Goal: Task Accomplishment & Management: Complete application form

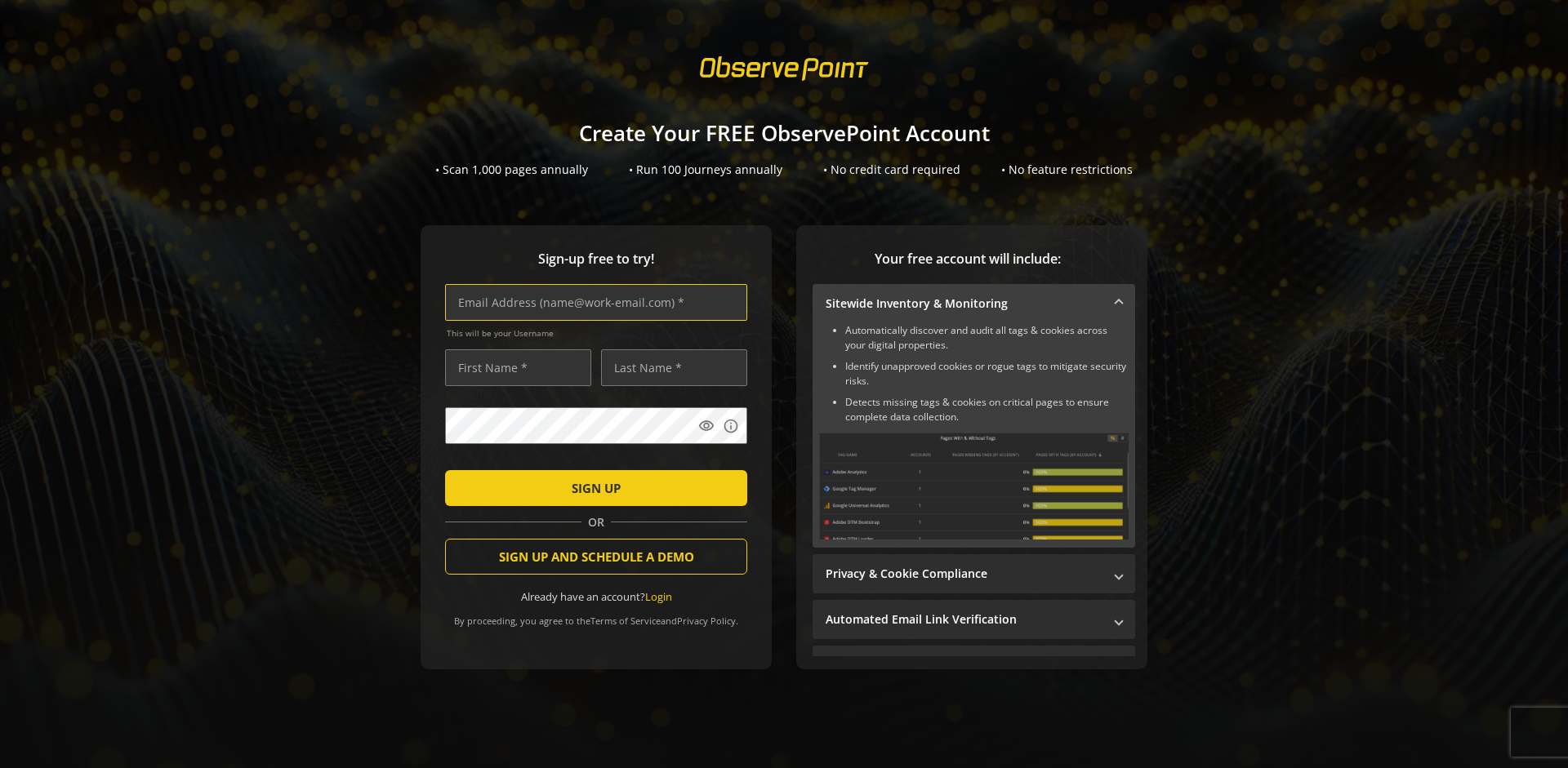
click at [592, 302] on input "text" at bounding box center [597, 302] width 302 height 37
type input "[EMAIL_ADDRESS][DOMAIN_NAME]"
click at [514, 368] on input "text" at bounding box center [518, 368] width 146 height 37
type input "Test"
click at [670, 368] on input "text" at bounding box center [673, 368] width 146 height 37
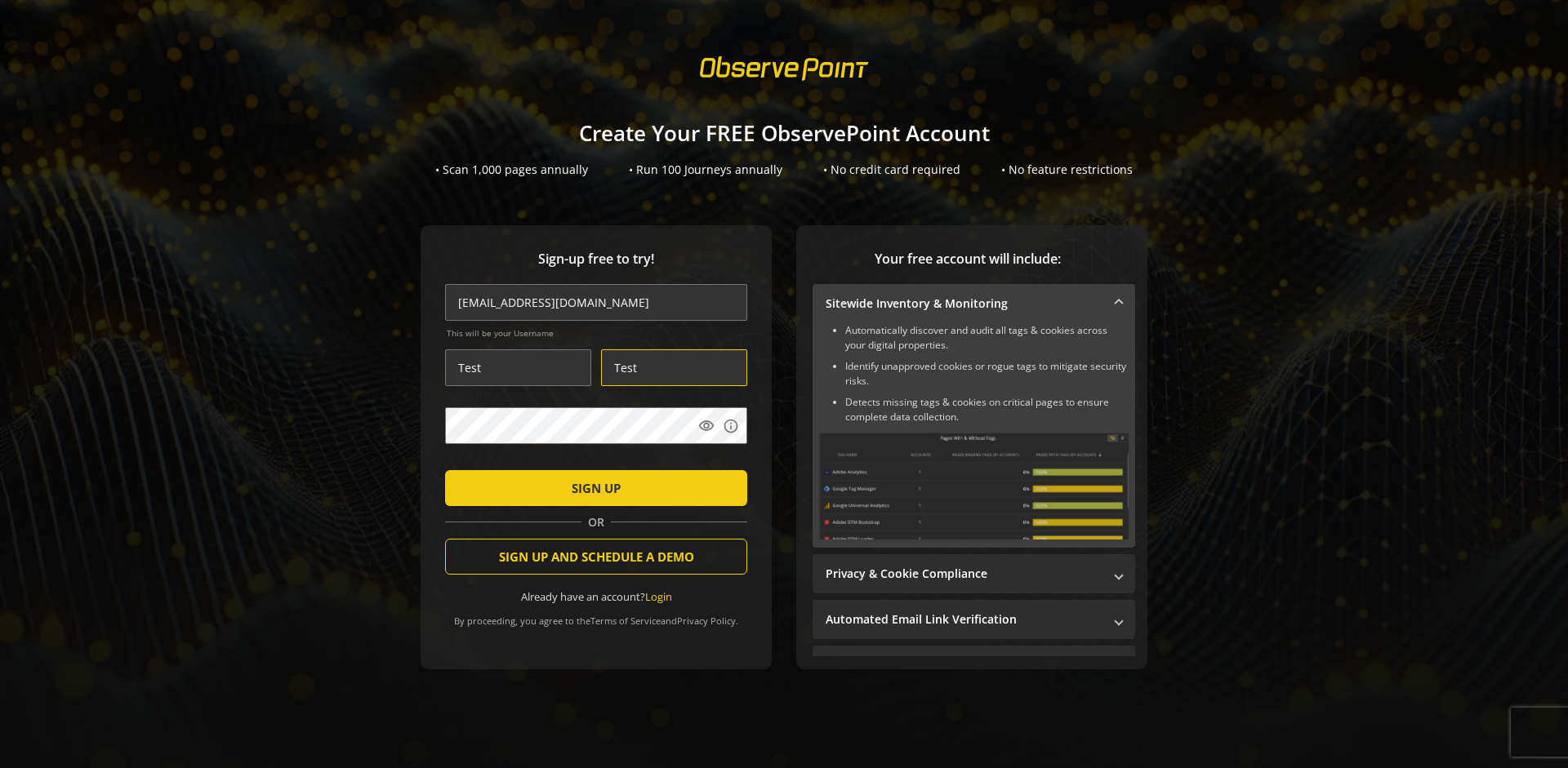
type input "Test"
click at [592, 488] on span "SIGN UP" at bounding box center [596, 488] width 49 height 29
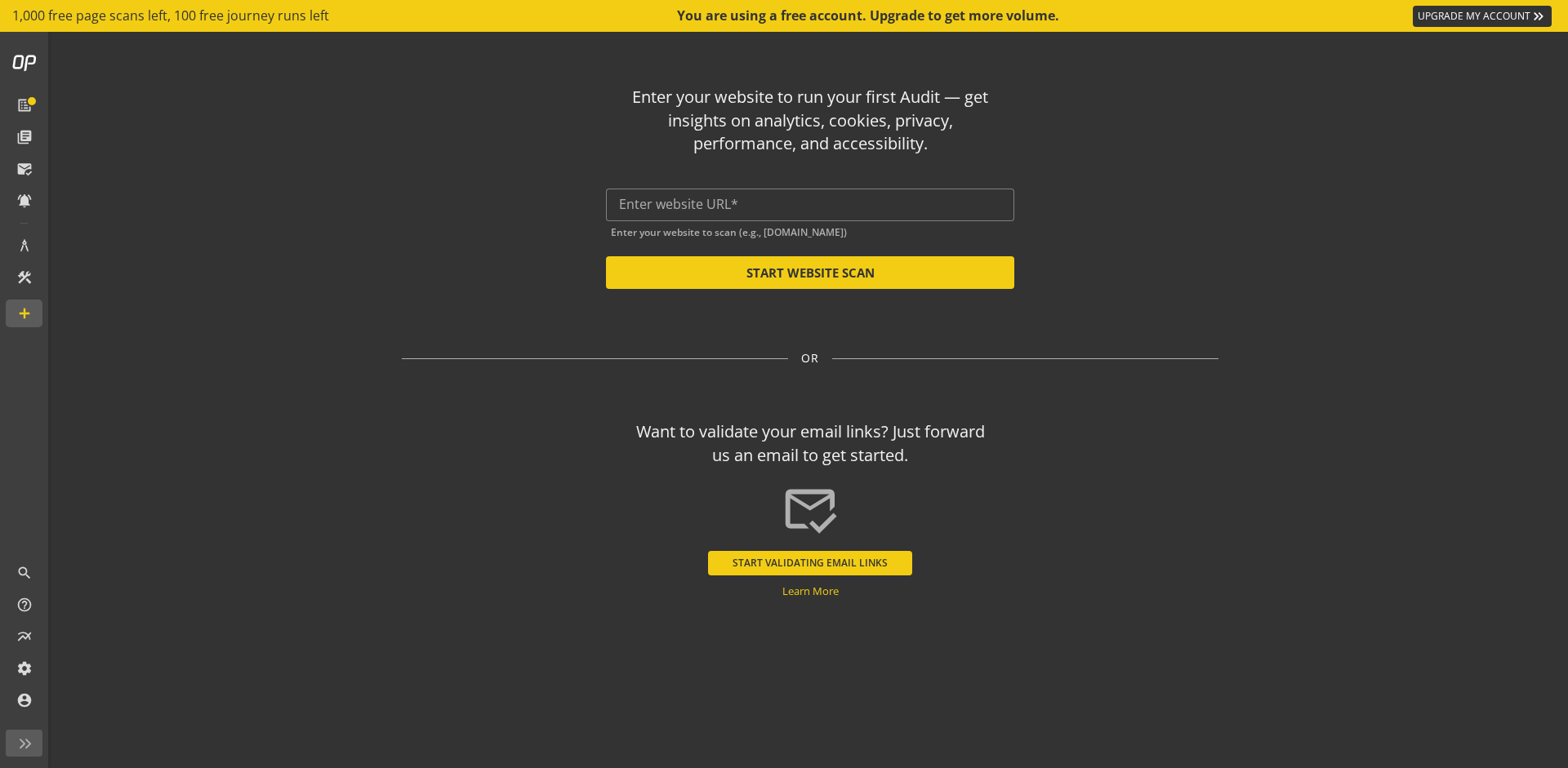
click at [811, 563] on button "START VALIDATING EMAIL LINKS" at bounding box center [810, 563] width 205 height 24
